Goal: Transaction & Acquisition: Purchase product/service

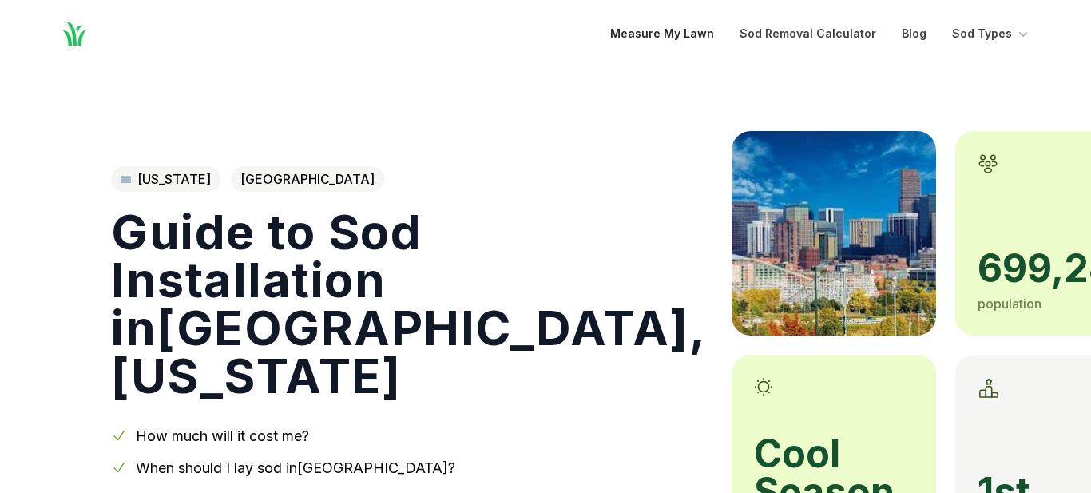
click at [669, 35] on link "Measure My Lawn" at bounding box center [662, 33] width 104 height 19
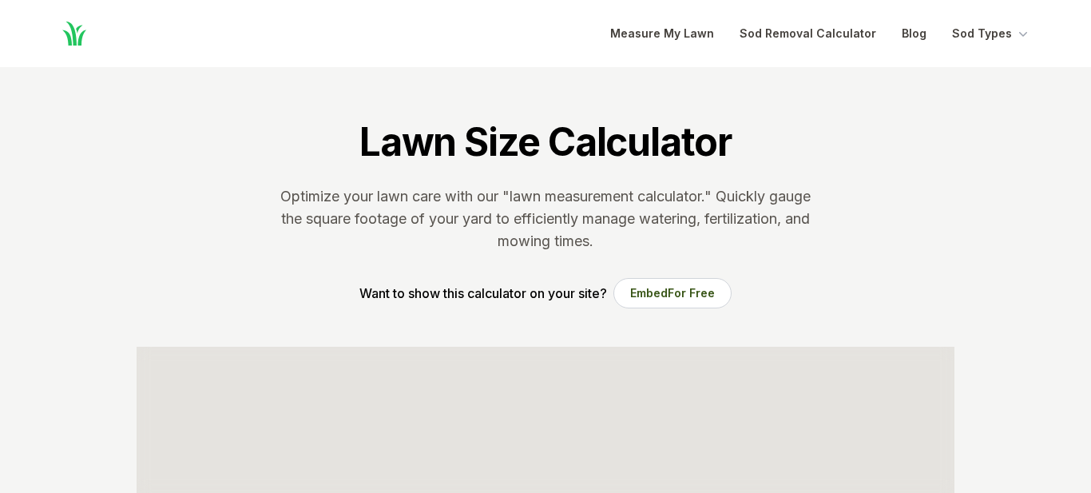
scroll to position [320, 0]
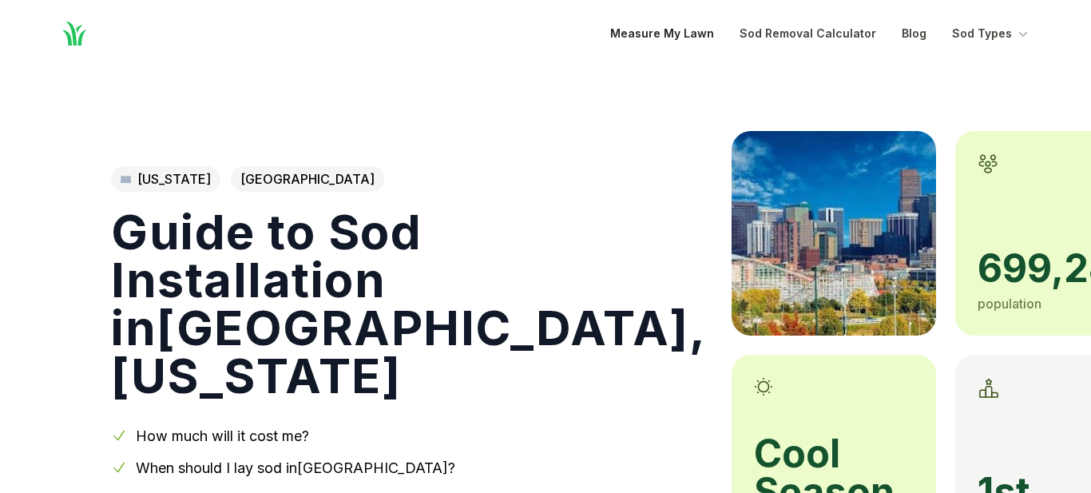
click at [660, 38] on link "Measure My Lawn" at bounding box center [662, 33] width 104 height 19
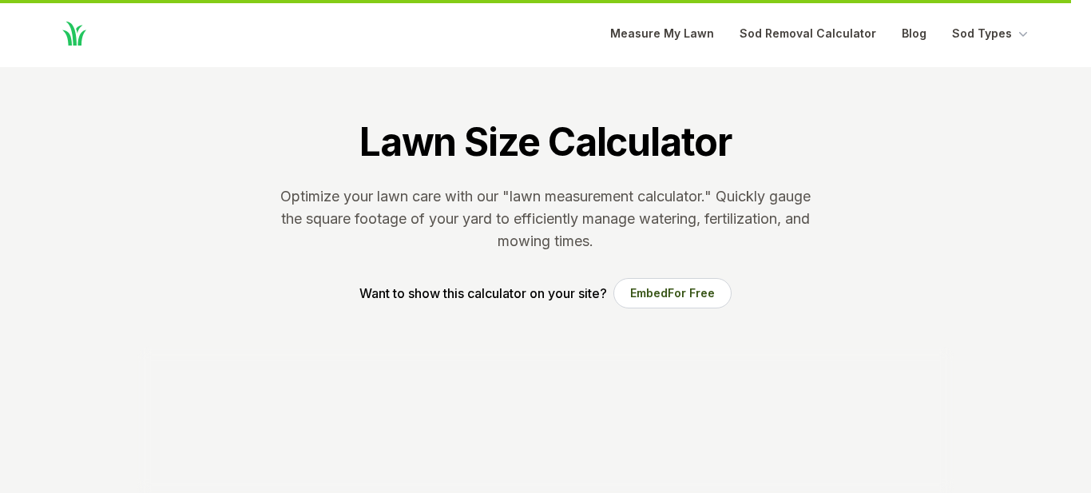
scroll to position [320, 0]
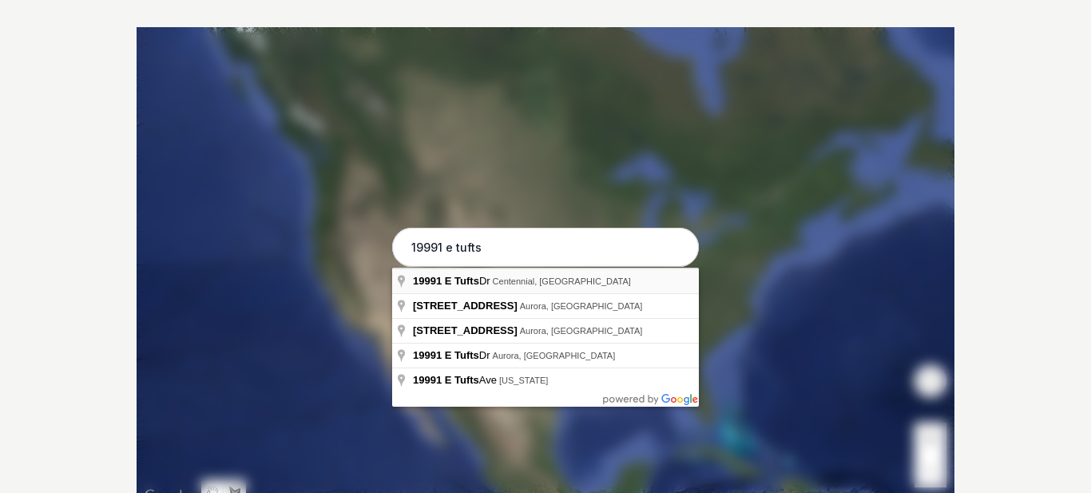
type input "[STREET_ADDRESS]"
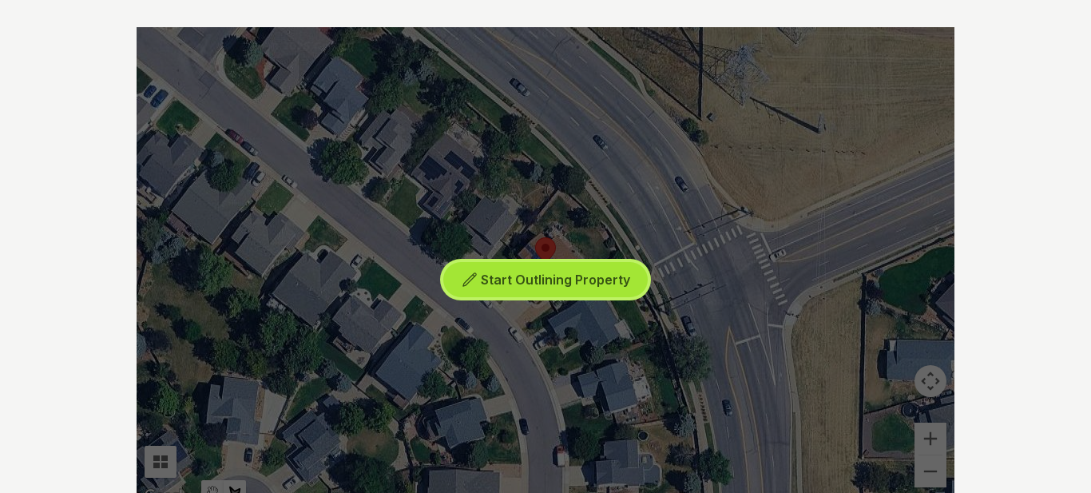
click at [525, 285] on span "Start Outlining Property" at bounding box center [555, 280] width 149 height 16
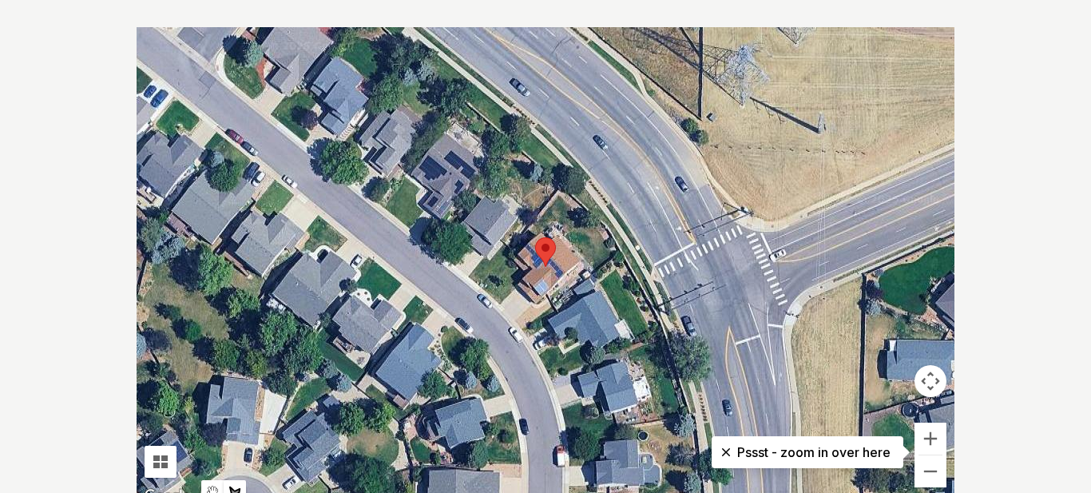
click at [479, 285] on div at bounding box center [546, 266] width 818 height 479
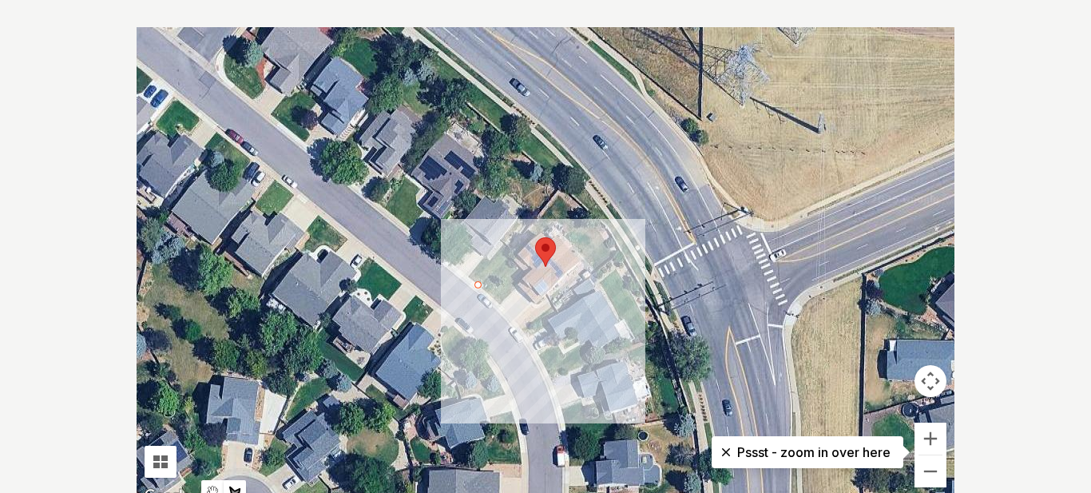
click at [508, 250] on div at bounding box center [546, 266] width 818 height 479
click at [530, 270] on div at bounding box center [546, 266] width 818 height 479
click at [498, 305] on div at bounding box center [546, 266] width 818 height 479
click at [479, 287] on div at bounding box center [546, 266] width 818 height 479
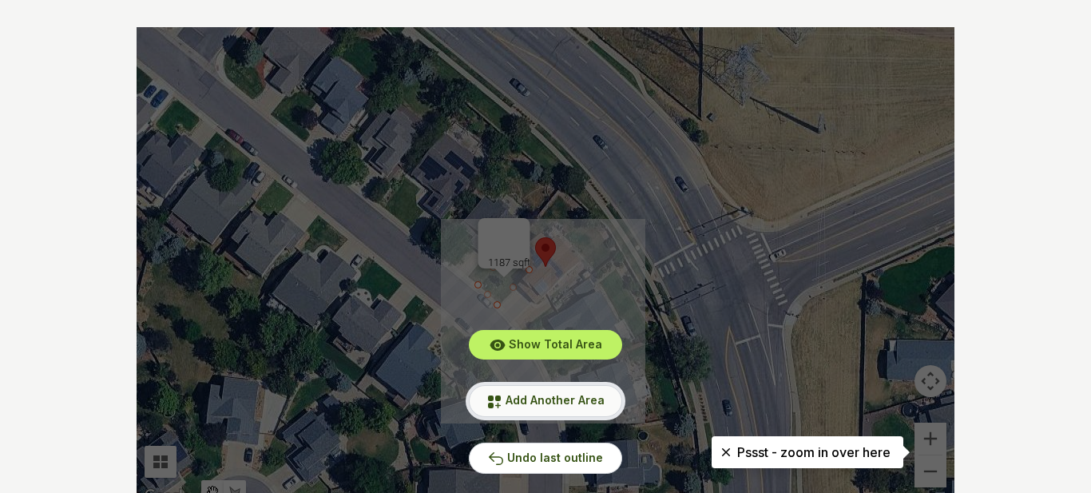
click at [518, 397] on span "Add Another Area" at bounding box center [555, 400] width 99 height 14
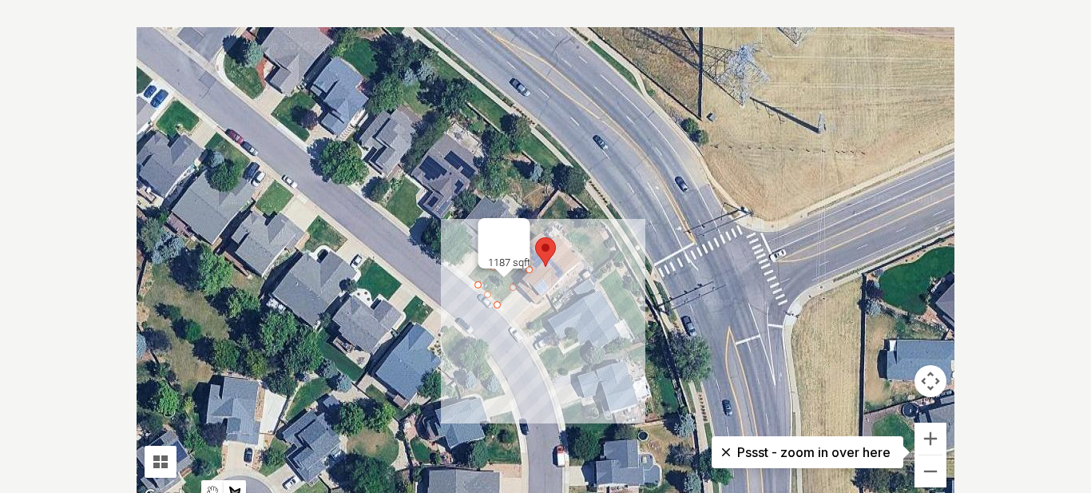
click at [556, 195] on div at bounding box center [546, 266] width 818 height 479
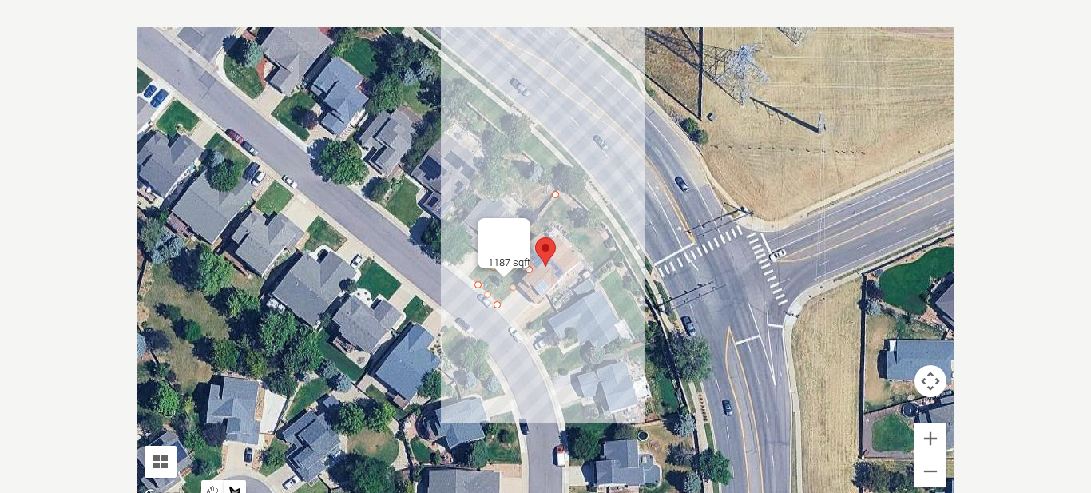
click at [520, 231] on button "Close" at bounding box center [511, 237] width 38 height 38
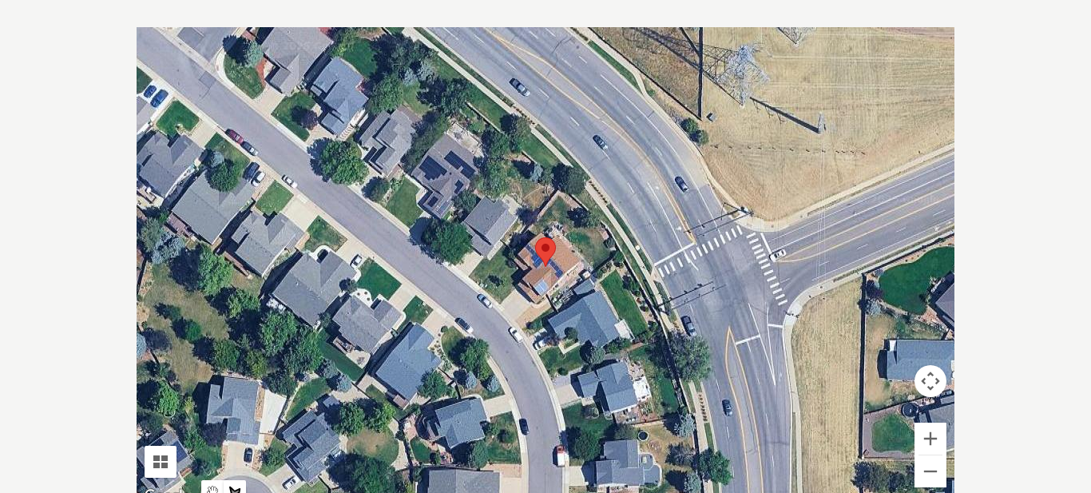
click at [527, 229] on div at bounding box center [546, 266] width 818 height 479
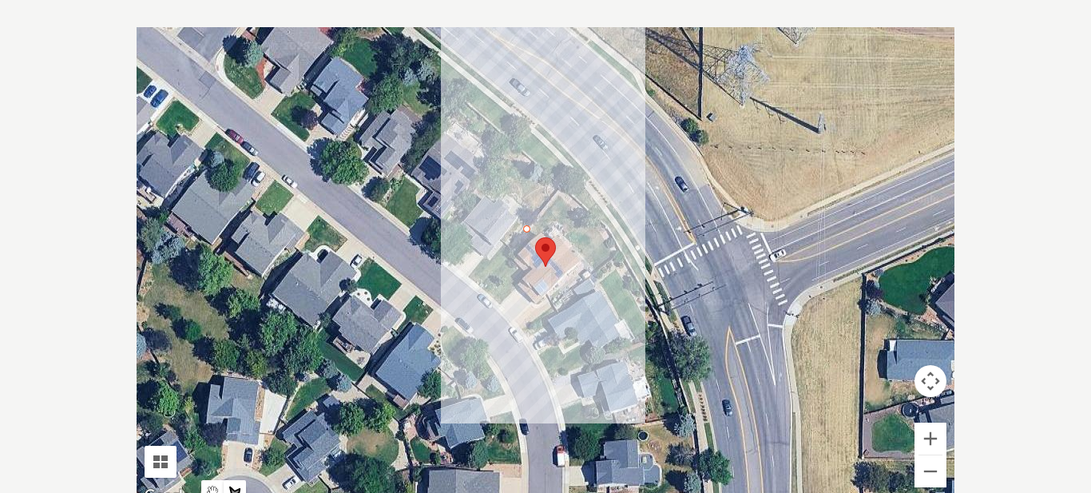
click at [558, 195] on div at bounding box center [546, 266] width 818 height 479
click at [614, 256] on div at bounding box center [546, 266] width 818 height 479
click at [594, 270] on div at bounding box center [546, 266] width 818 height 479
click at [555, 224] on div at bounding box center [546, 266] width 818 height 479
click at [538, 236] on div at bounding box center [546, 266] width 818 height 479
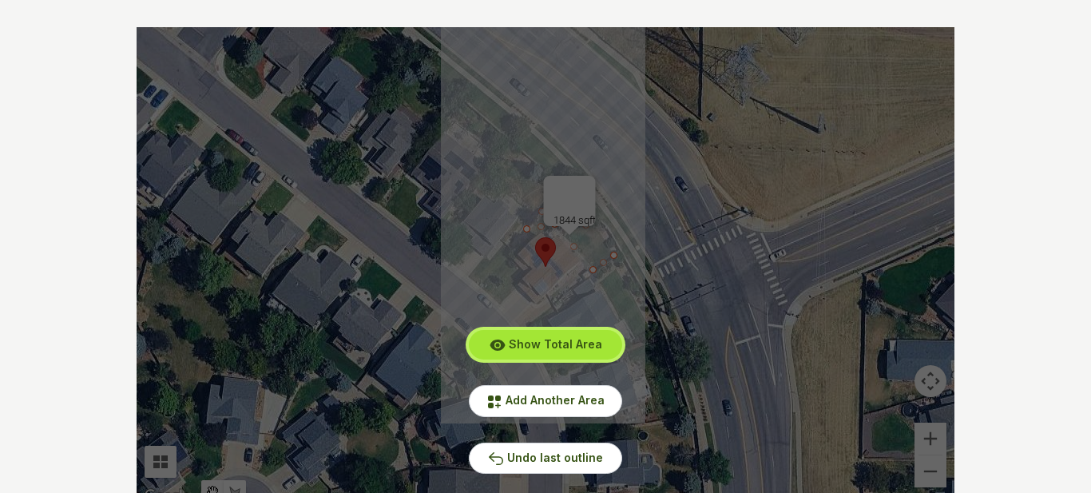
click at [526, 343] on span "Show Total Area" at bounding box center [555, 344] width 93 height 14
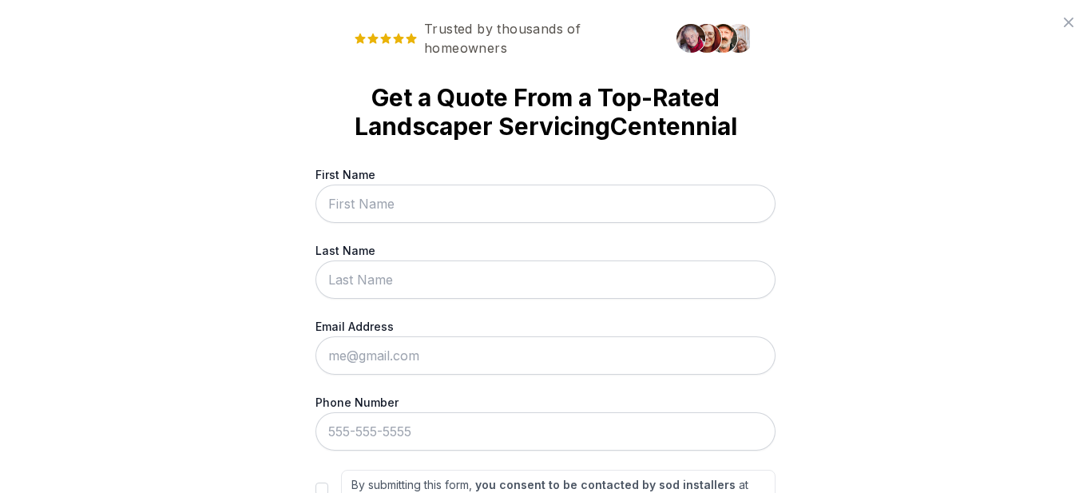
scroll to position [0, 0]
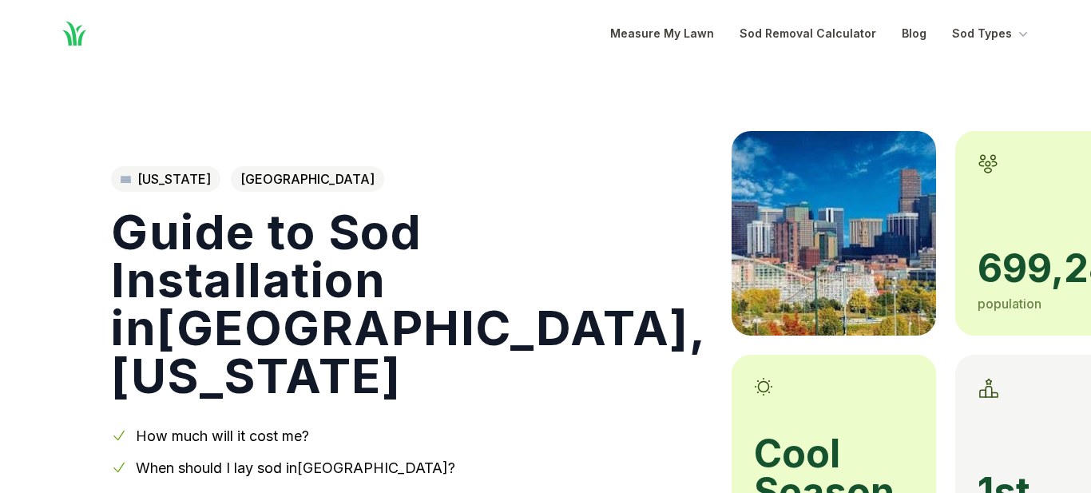
click at [287, 438] on link "How much will it cost me?" at bounding box center [222, 435] width 173 height 17
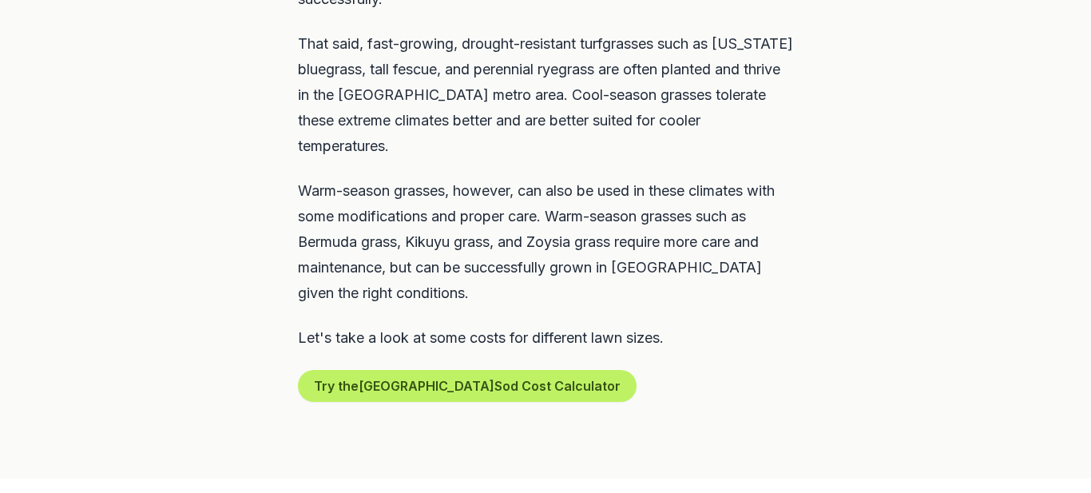
scroll to position [993, 0]
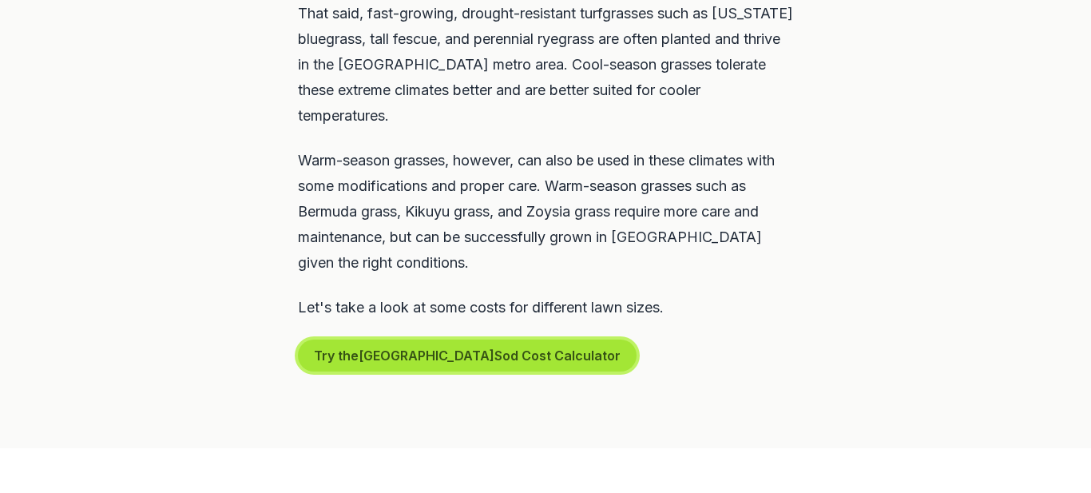
click at [419, 340] on button "Try the Denver Sod Cost Calculator" at bounding box center [467, 356] width 339 height 32
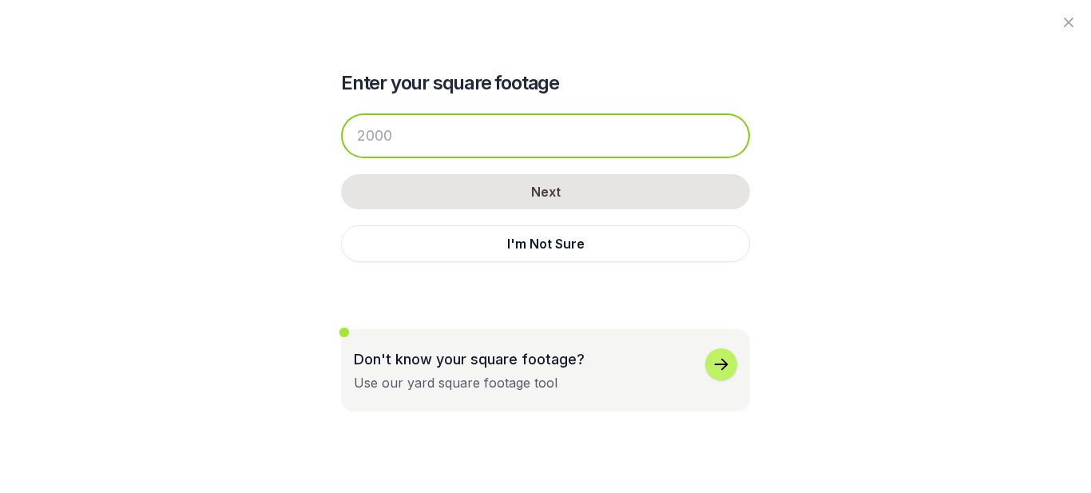
click at [534, 136] on input "number" at bounding box center [545, 135] width 409 height 45
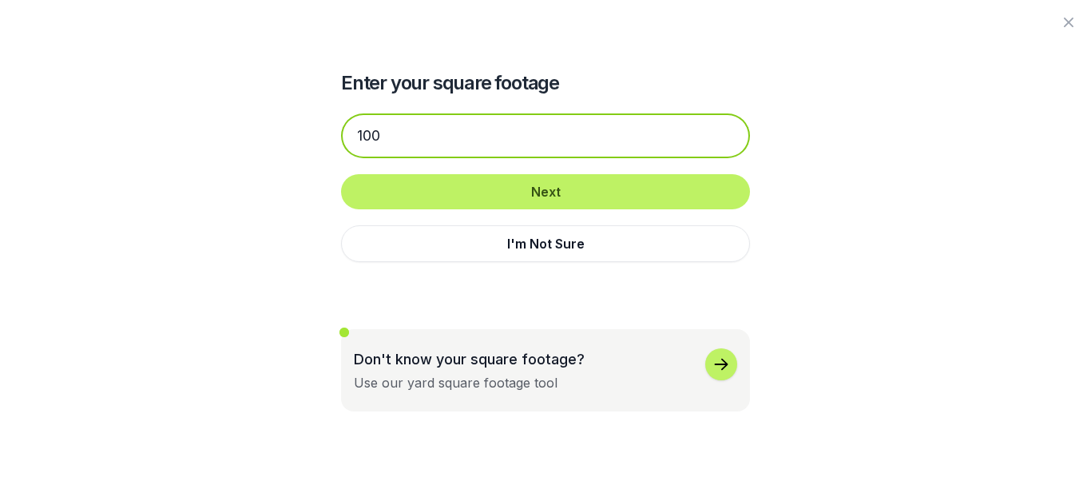
type input "100"
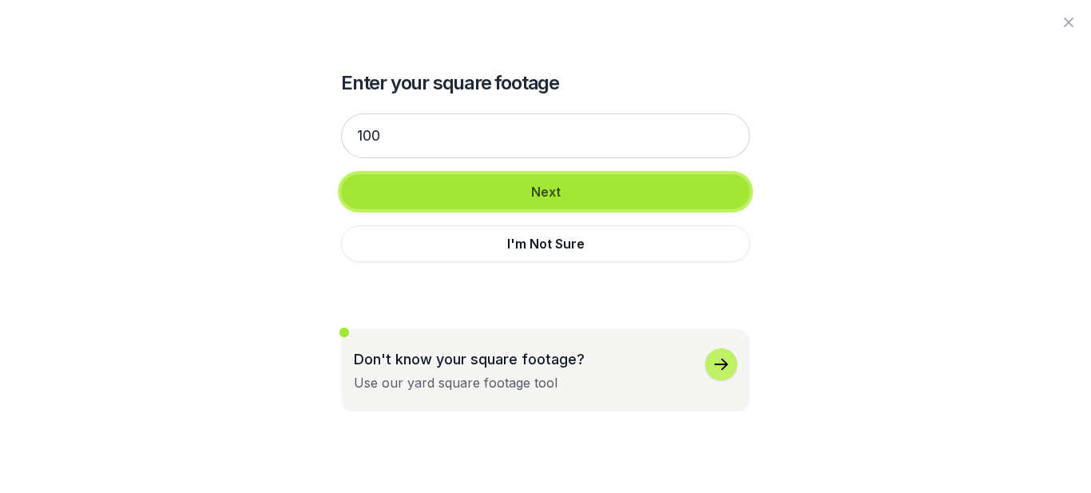
click at [523, 197] on button "Next" at bounding box center [545, 191] width 409 height 35
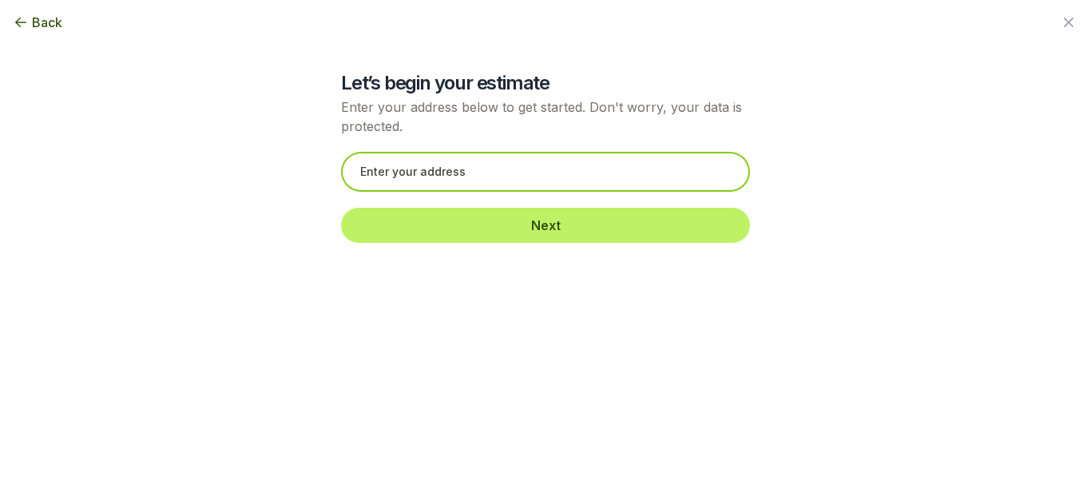
click at [493, 164] on input "text" at bounding box center [545, 172] width 409 height 40
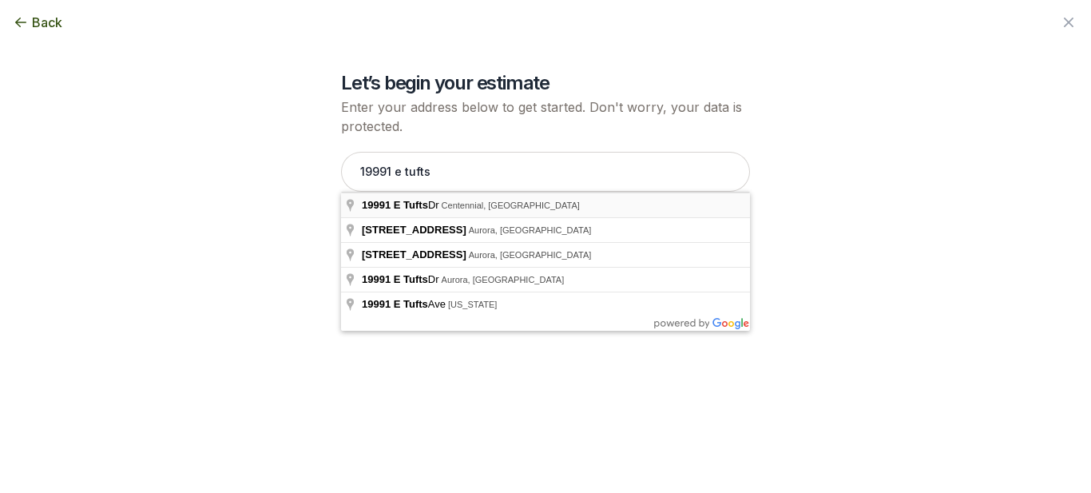
type input "19991 E Tufts Dr, Centennial, CO"
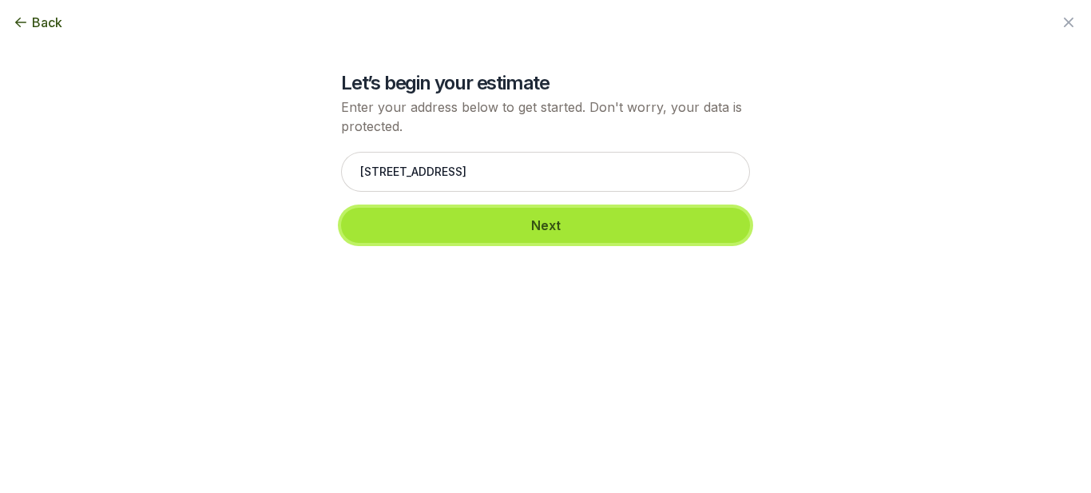
click at [506, 221] on button "Next" at bounding box center [545, 225] width 409 height 35
